Goal: Task Accomplishment & Management: Use online tool/utility

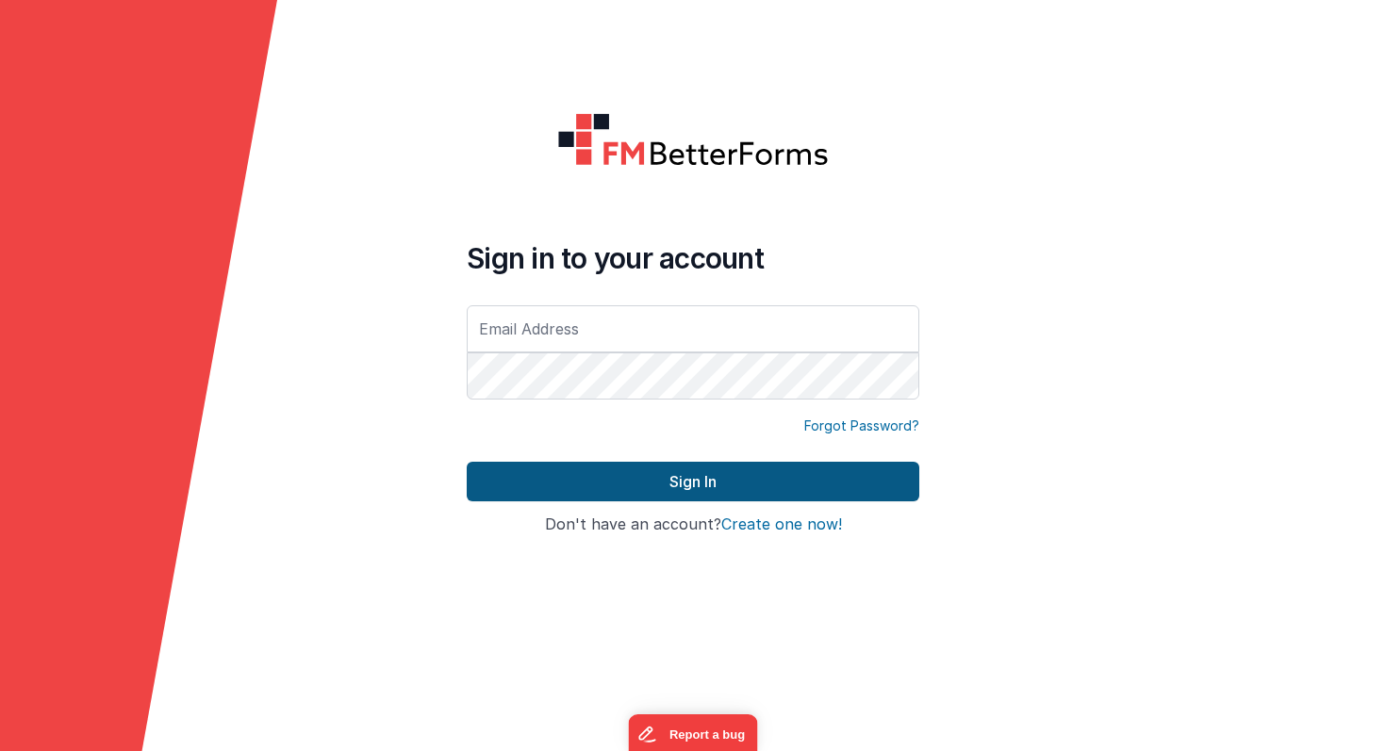
type input "[PERSON_NAME][EMAIL_ADDRESS][PERSON_NAME][DOMAIN_NAME]"
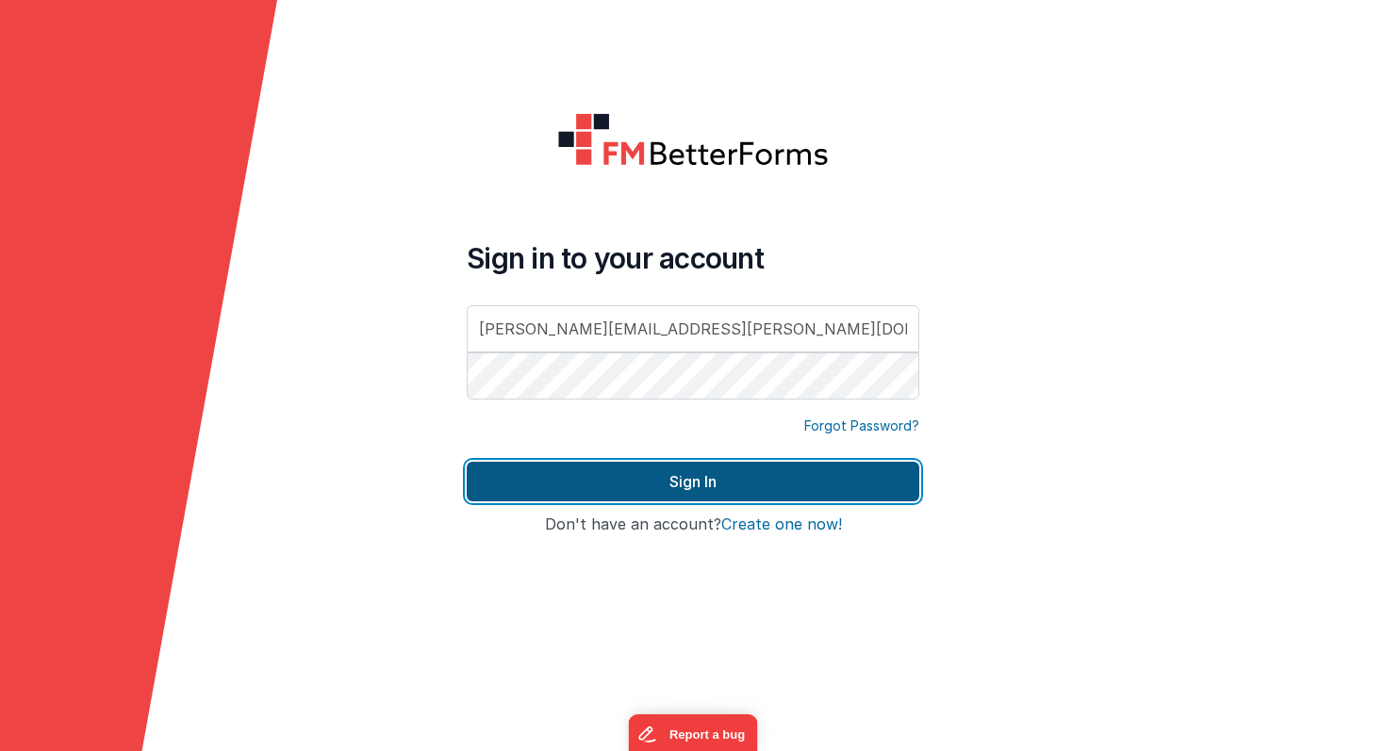
click at [642, 484] on button "Sign In" at bounding box center [693, 482] width 452 height 40
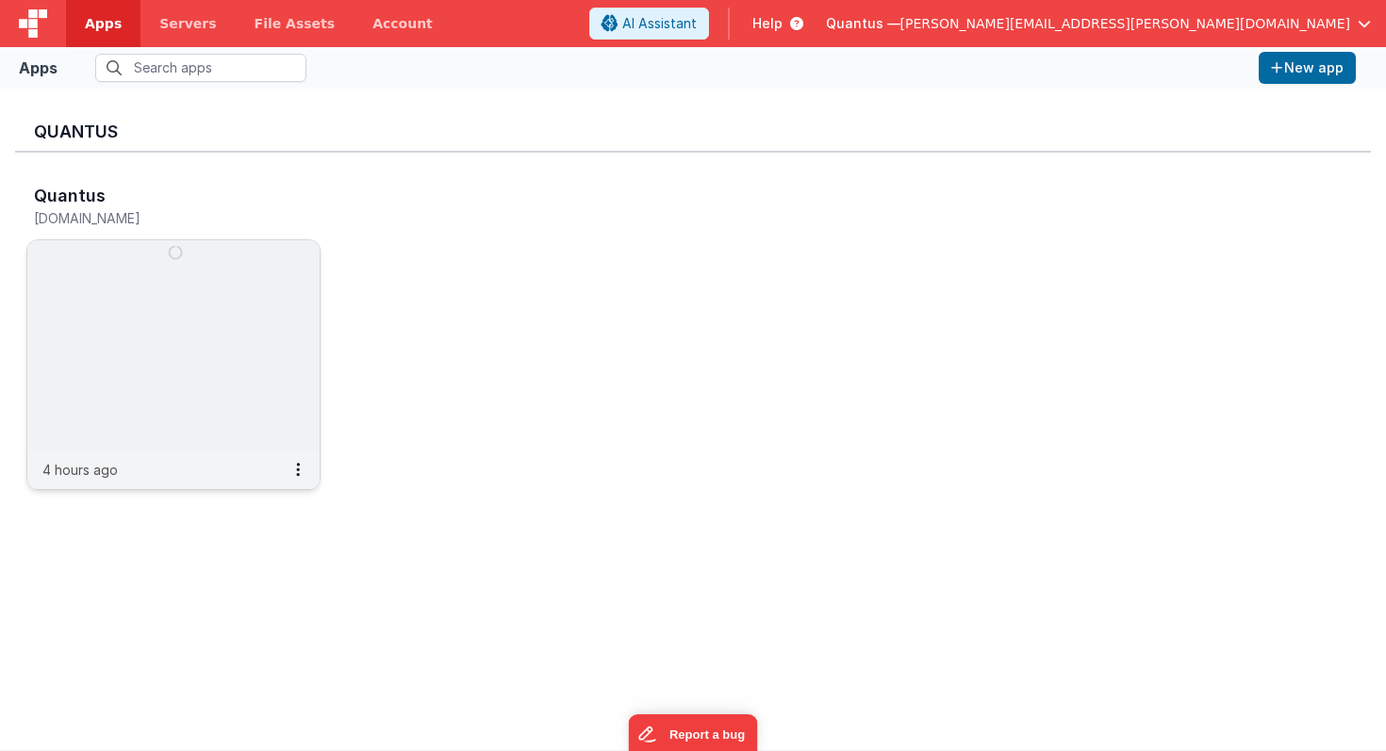
click at [234, 304] on img at bounding box center [173, 345] width 292 height 211
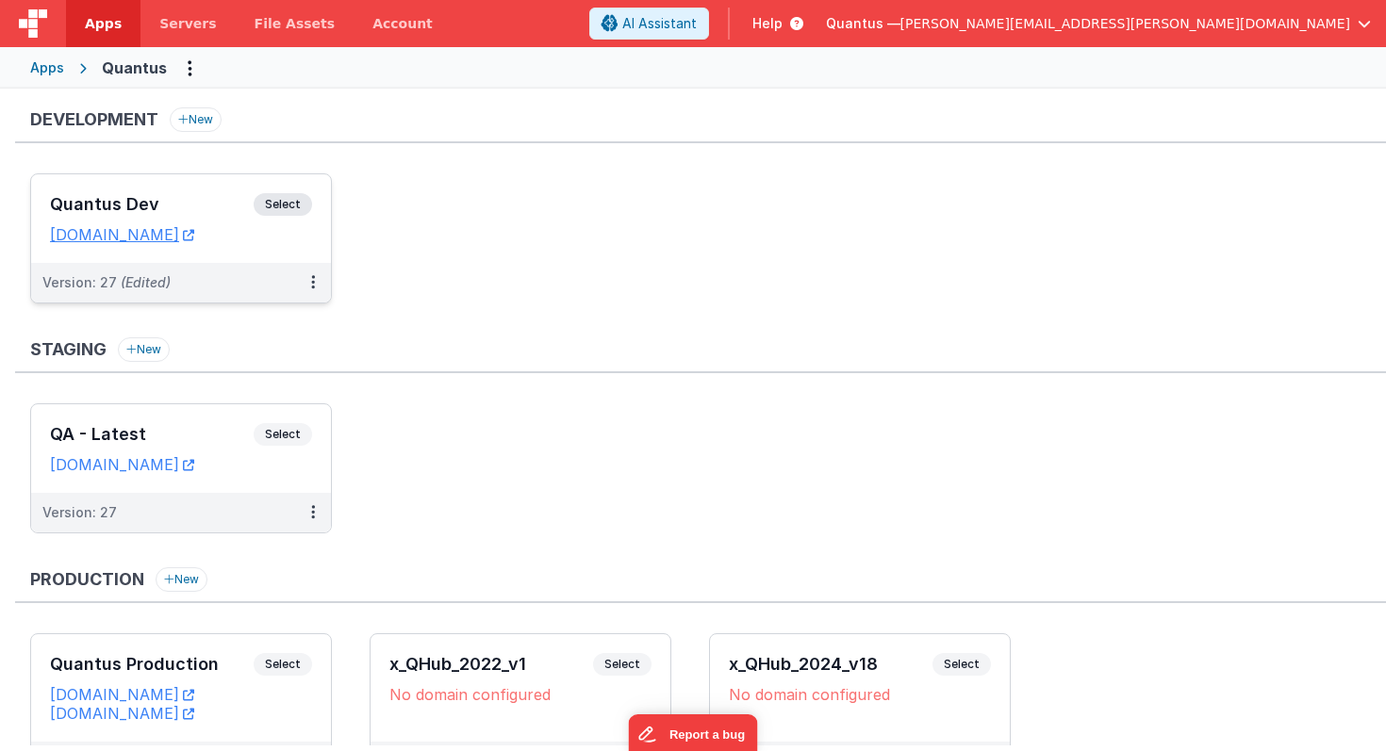
click at [213, 255] on div "Quantus Dev Select URLs [DOMAIN_NAME]" at bounding box center [181, 218] width 300 height 89
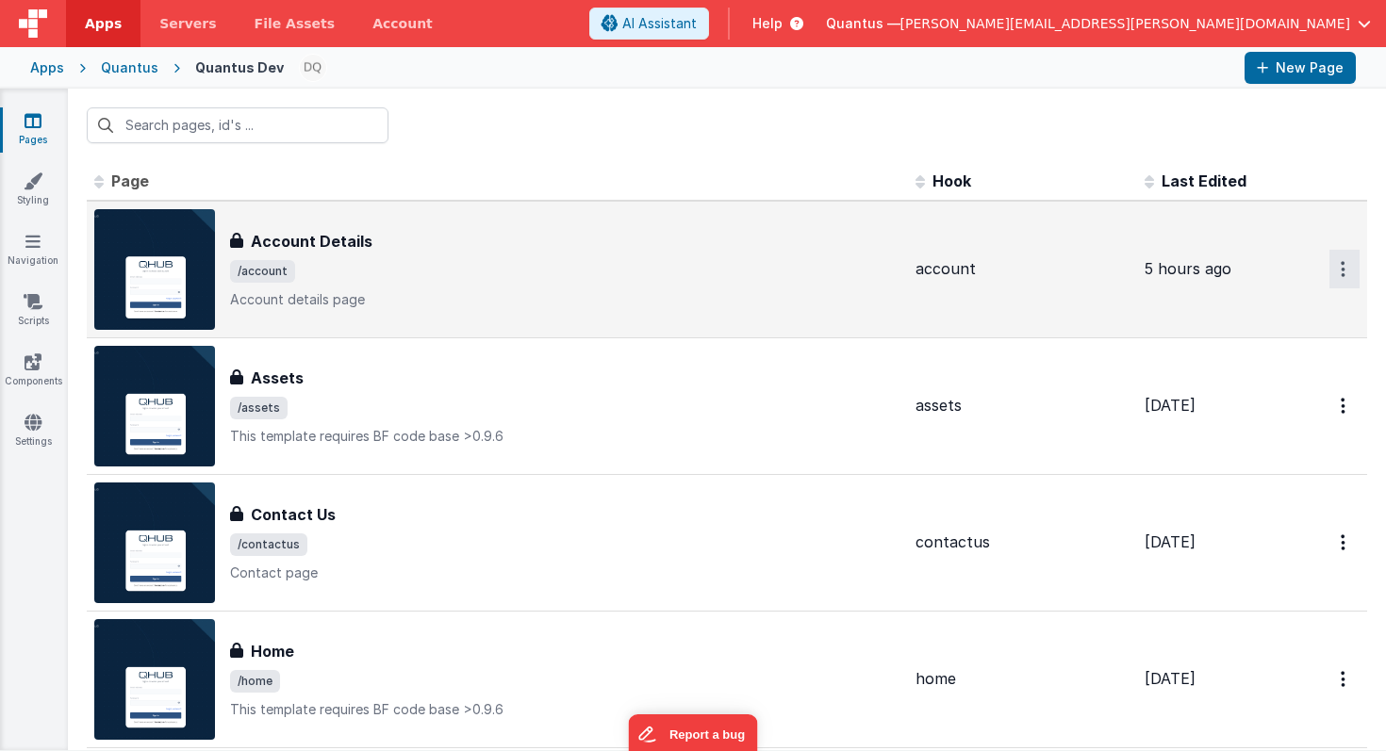
click at [1339, 273] on button "Options" at bounding box center [1344, 269] width 30 height 39
click at [1268, 313] on link "Preview" at bounding box center [1276, 313] width 166 height 34
click at [1190, 177] on span "Last Edited" at bounding box center [1203, 181] width 85 height 19
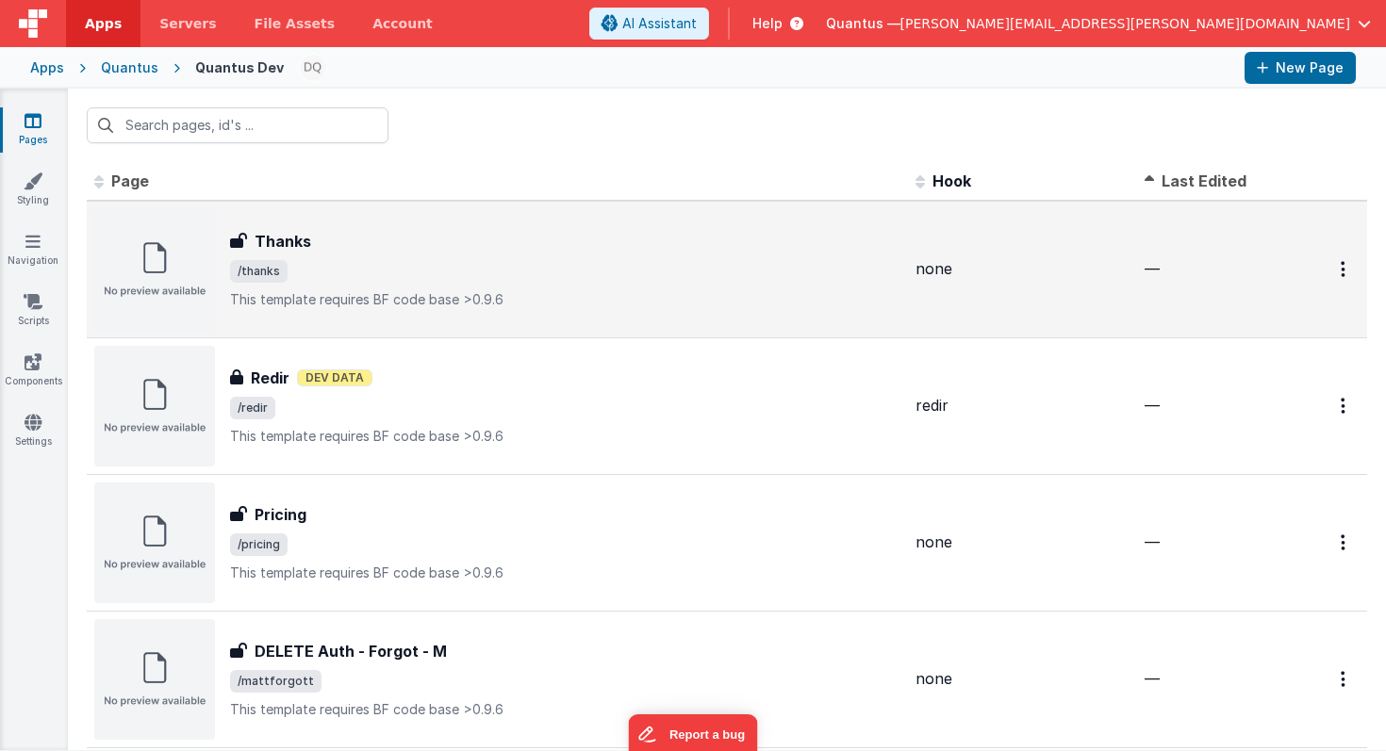
click at [1190, 177] on span "Last Edited" at bounding box center [1203, 181] width 85 height 19
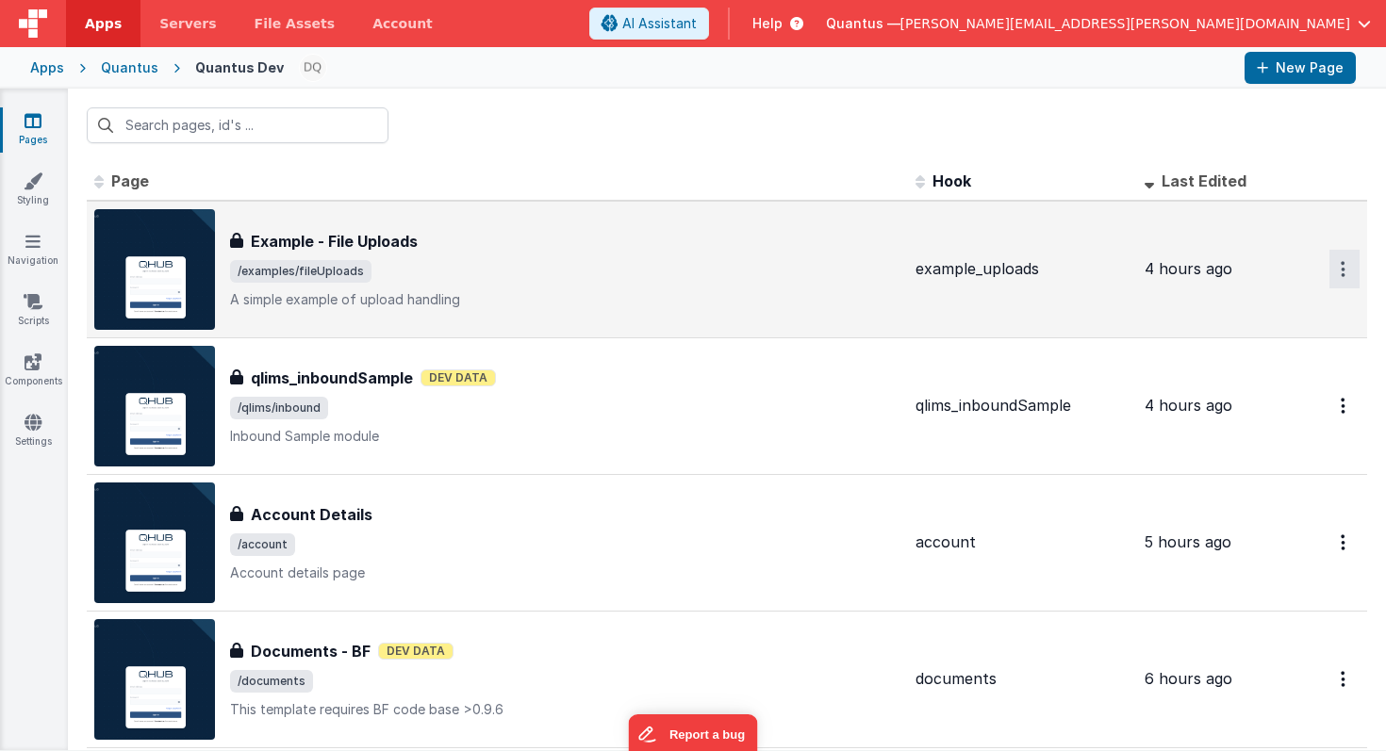
click at [1342, 267] on icon "Options" at bounding box center [1342, 269] width 5 height 16
click at [1288, 309] on link "Preview" at bounding box center [1276, 313] width 166 height 34
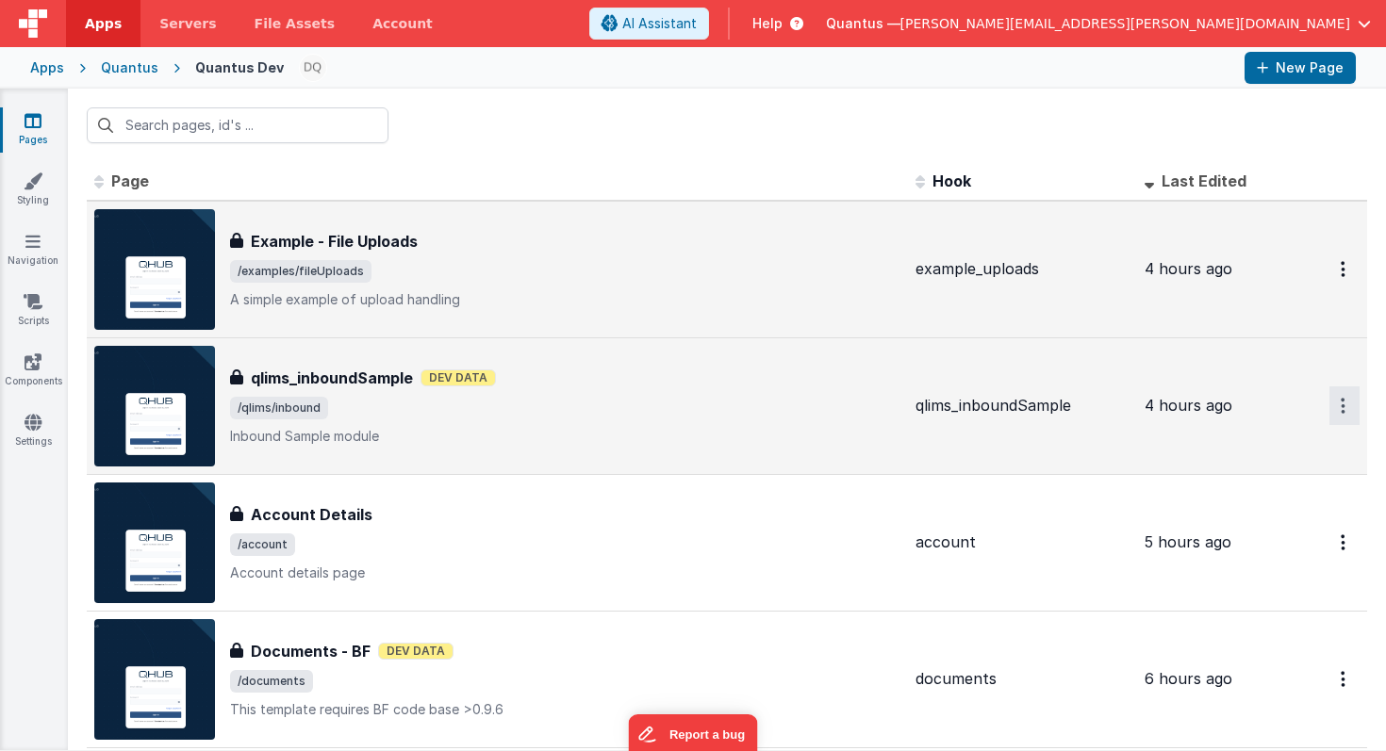
click at [1348, 288] on button "Options" at bounding box center [1344, 269] width 30 height 39
click at [1280, 451] on link "Preview" at bounding box center [1276, 450] width 166 height 34
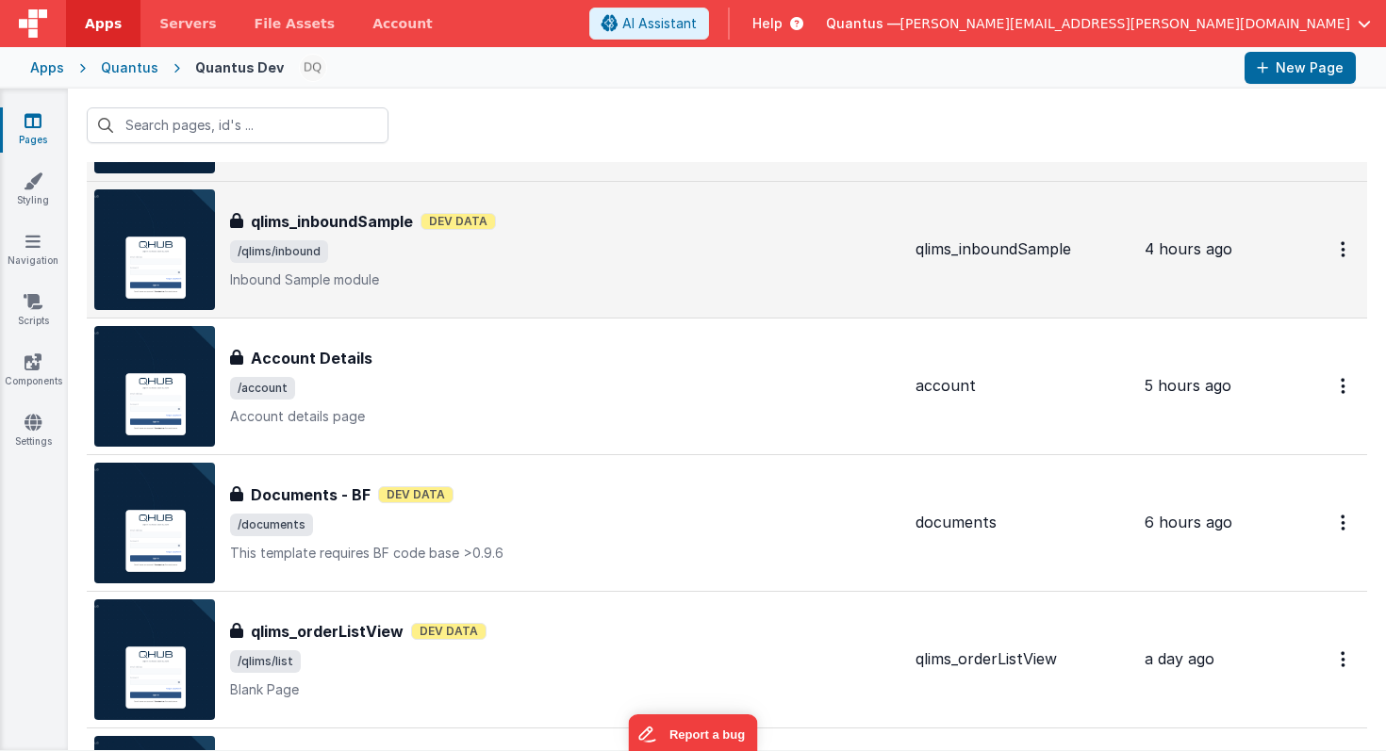
scroll to position [168, 0]
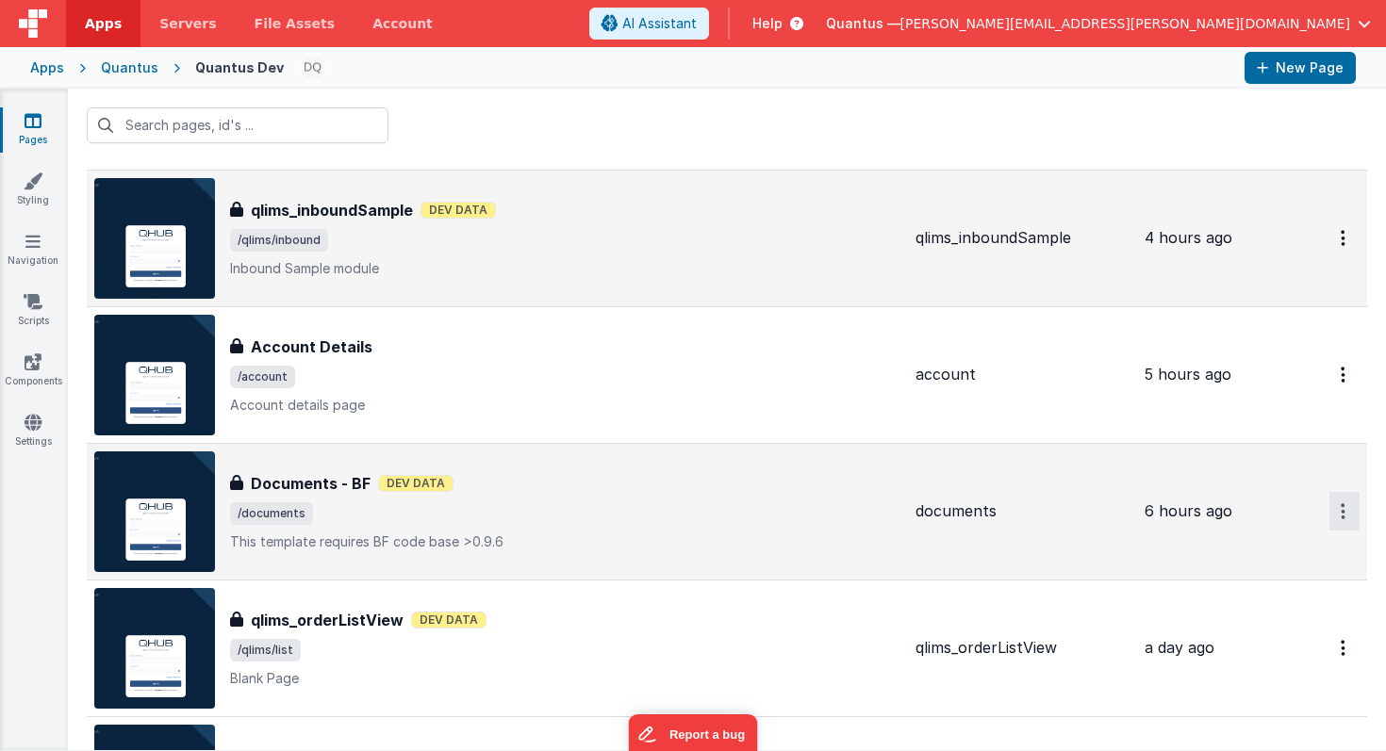
click at [1346, 121] on button "Options" at bounding box center [1344, 101] width 30 height 39
click at [1261, 552] on link "Preview" at bounding box center [1276, 555] width 166 height 34
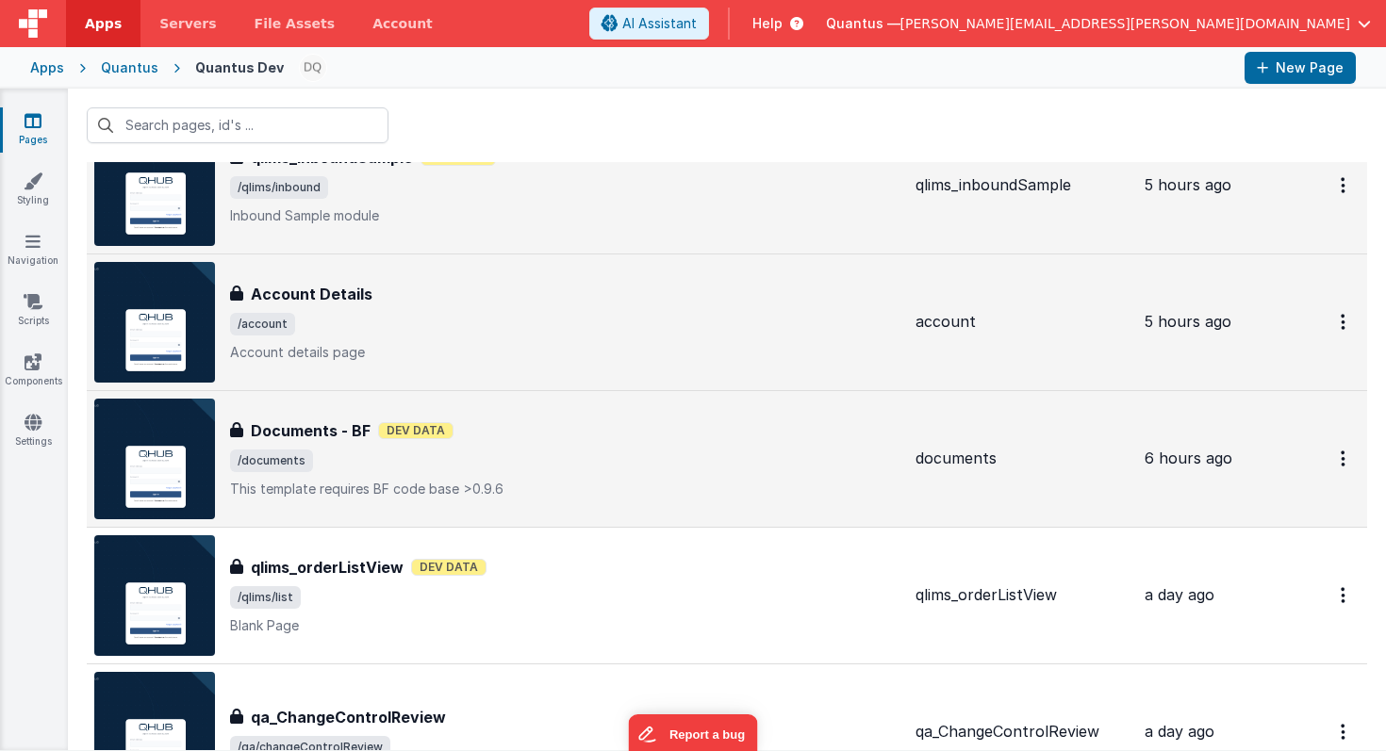
scroll to position [227, 0]
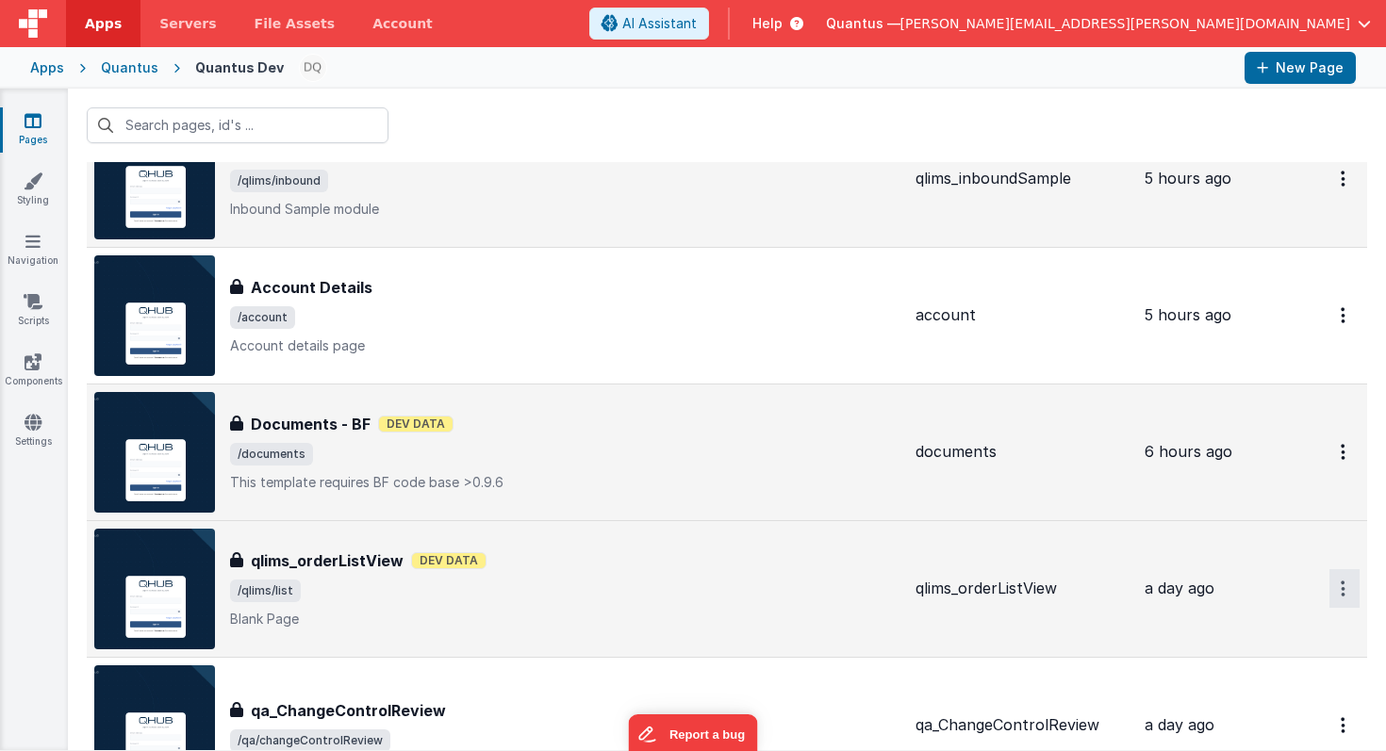
click at [1335, 61] on button "Options" at bounding box center [1344, 42] width 30 height 39
click at [1275, 633] on link "Preview" at bounding box center [1276, 633] width 166 height 34
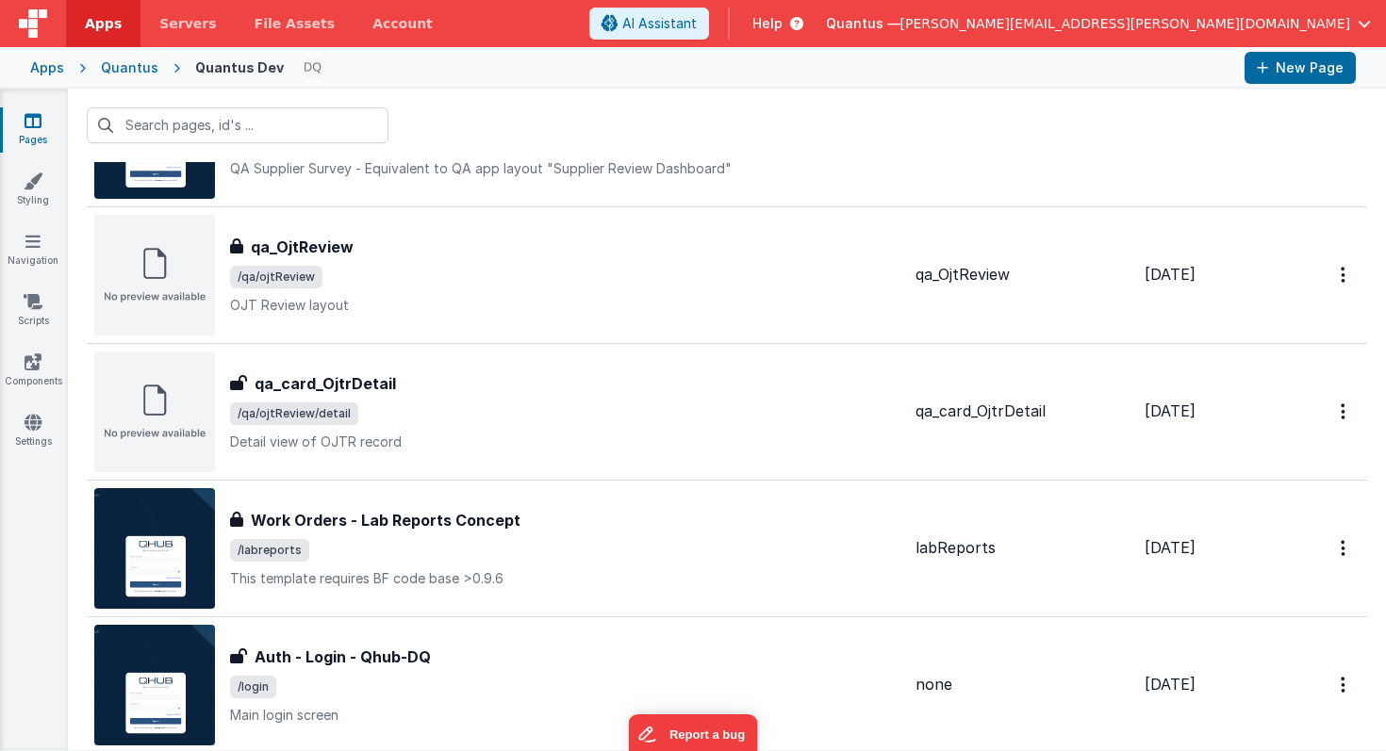
scroll to position [1226, 0]
